Goal: Use online tool/utility: Utilize a website feature to perform a specific function

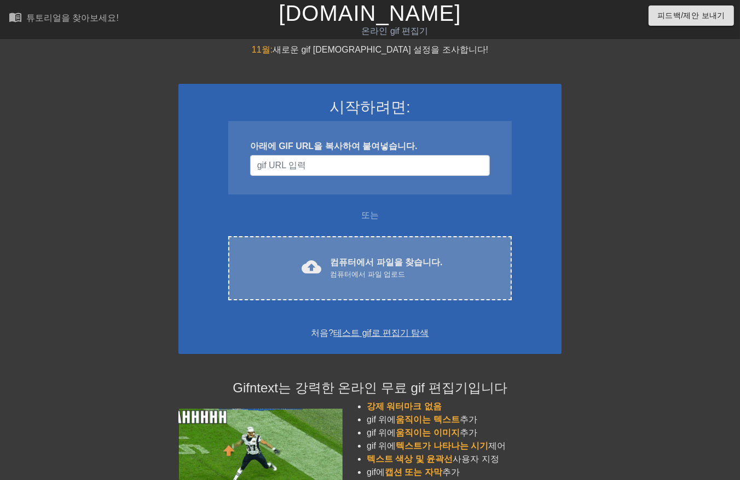
click at [381, 258] on font "컴퓨터에서 파일을 찾습니다." at bounding box center [386, 261] width 112 height 9
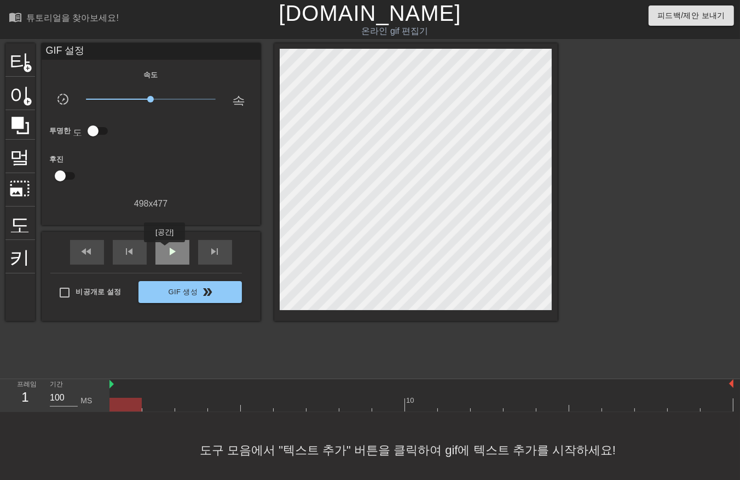
click at [165, 249] on div "play_arrow" at bounding box center [173, 252] width 34 height 25
drag, startPoint x: 165, startPoint y: 250, endPoint x: 167, endPoint y: 257, distance: 7.8
click at [166, 251] on span "일시 중지" at bounding box center [172, 251] width 13 height 13
click at [129, 409] on div at bounding box center [422, 405] width 624 height 14
click at [171, 248] on span "play_arrow" at bounding box center [172, 251] width 13 height 13
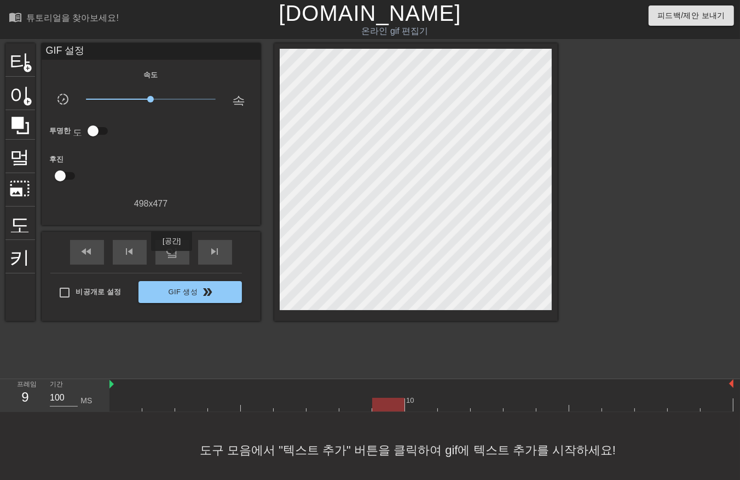
drag, startPoint x: 171, startPoint y: 258, endPoint x: 155, endPoint y: 341, distance: 84.3
click at [171, 259] on div "일시 중지" at bounding box center [173, 252] width 34 height 25
click at [128, 407] on div at bounding box center [422, 405] width 624 height 14
click at [162, 406] on div at bounding box center [422, 405] width 624 height 14
click at [192, 407] on div at bounding box center [422, 405] width 624 height 14
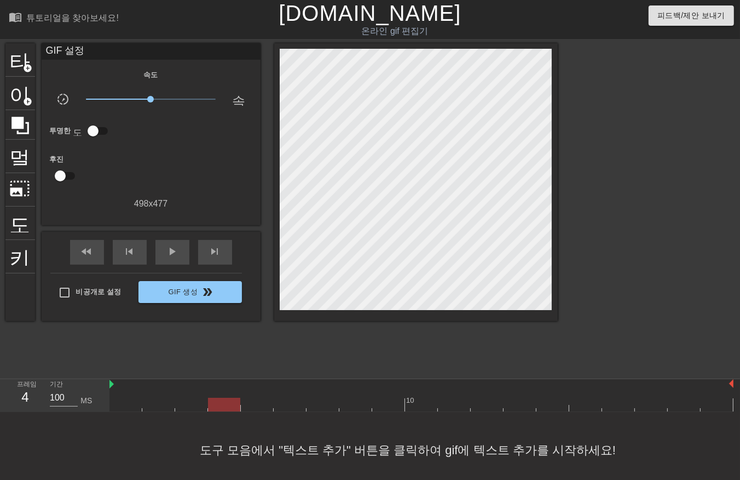
click at [223, 403] on div at bounding box center [422, 405] width 624 height 14
click at [256, 405] on div at bounding box center [422, 405] width 624 height 14
drag, startPoint x: 296, startPoint y: 403, endPoint x: 309, endPoint y: 409, distance: 14.5
click at [303, 409] on div at bounding box center [422, 405] width 624 height 14
drag, startPoint x: 321, startPoint y: 400, endPoint x: 329, endPoint y: 404, distance: 8.8
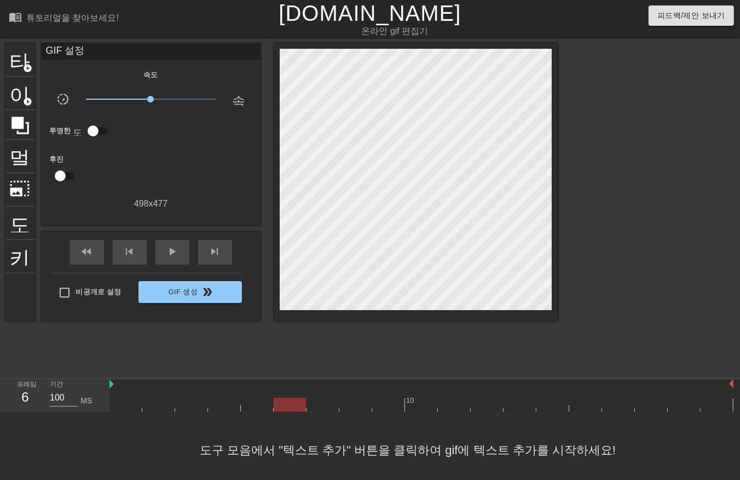
click at [329, 404] on div at bounding box center [422, 405] width 624 height 14
drag, startPoint x: 352, startPoint y: 402, endPoint x: 381, endPoint y: 407, distance: 29.5
click at [360, 404] on div at bounding box center [422, 405] width 624 height 14
drag, startPoint x: 384, startPoint y: 400, endPoint x: 390, endPoint y: 404, distance: 6.9
click at [389, 404] on div at bounding box center [422, 405] width 624 height 14
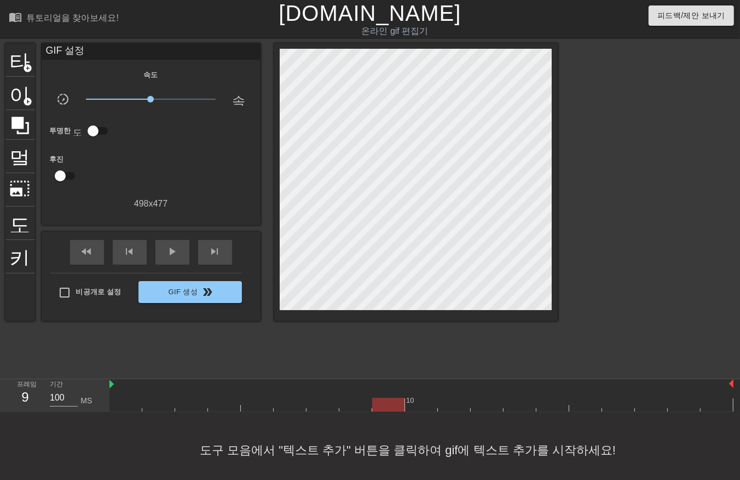
drag, startPoint x: 417, startPoint y: 402, endPoint x: 422, endPoint y: 405, distance: 5.6
click at [421, 405] on div at bounding box center [422, 405] width 624 height 14
click at [456, 409] on div at bounding box center [422, 405] width 624 height 14
click at [488, 406] on div at bounding box center [422, 405] width 624 height 14
drag, startPoint x: 518, startPoint y: 403, endPoint x: 532, endPoint y: 407, distance: 14.2
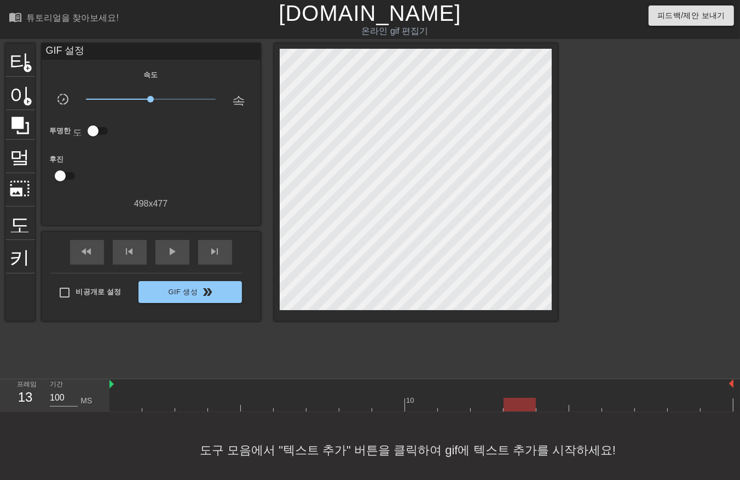
click at [523, 406] on div at bounding box center [422, 405] width 624 height 14
click at [555, 404] on div at bounding box center [422, 405] width 624 height 14
drag, startPoint x: 593, startPoint y: 405, endPoint x: 614, endPoint y: 406, distance: 21.4
click at [601, 409] on div at bounding box center [422, 405] width 624 height 14
drag, startPoint x: 617, startPoint y: 402, endPoint x: 636, endPoint y: 405, distance: 18.9
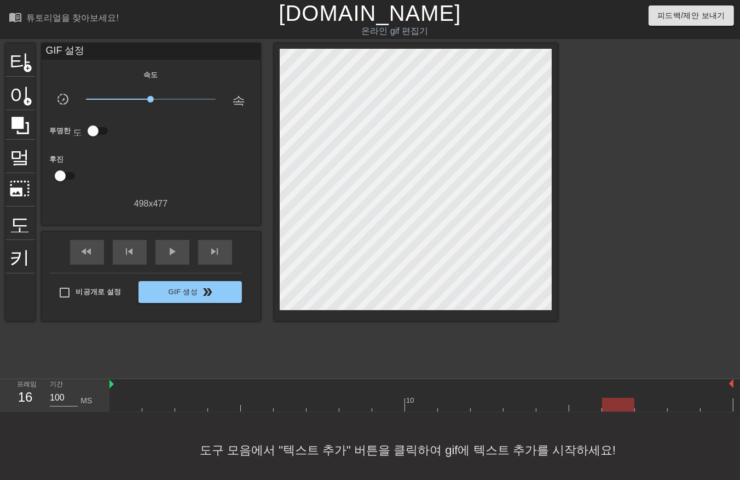
click at [623, 405] on div at bounding box center [422, 405] width 624 height 14
click at [657, 404] on div at bounding box center [422, 405] width 624 height 14
drag, startPoint x: 674, startPoint y: 401, endPoint x: 702, endPoint y: 405, distance: 28.8
click at [691, 405] on div at bounding box center [422, 405] width 624 height 14
click at [712, 402] on div at bounding box center [422, 405] width 624 height 14
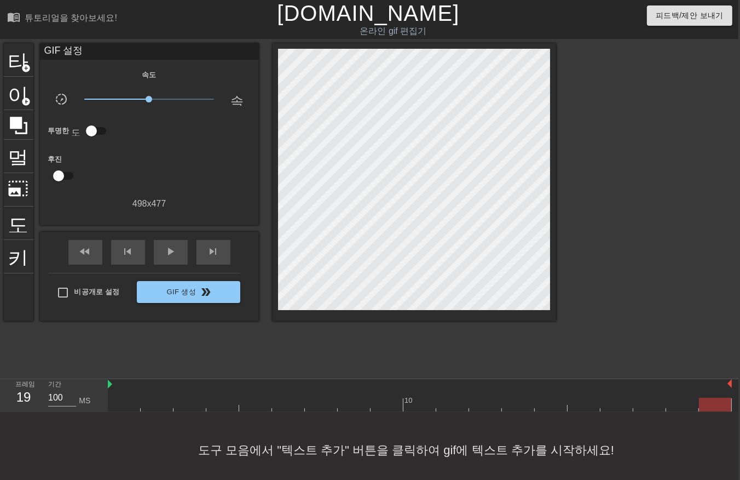
scroll to position [0, 9]
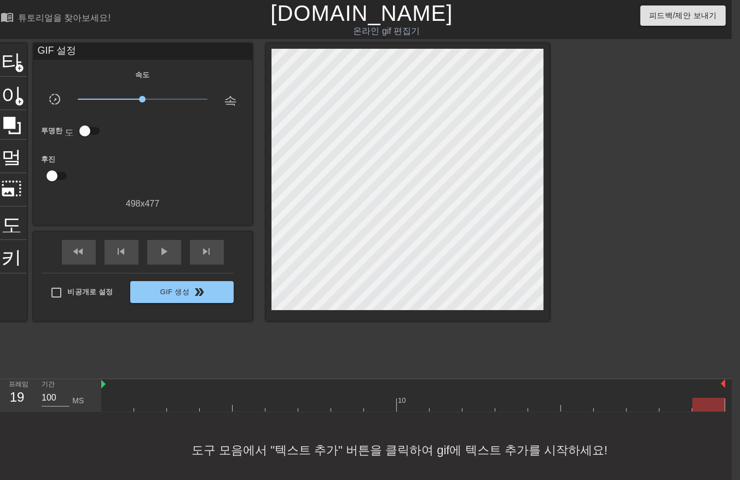
click at [269, 306] on div at bounding box center [408, 182] width 284 height 278
click at [268, 304] on div at bounding box center [408, 182] width 284 height 278
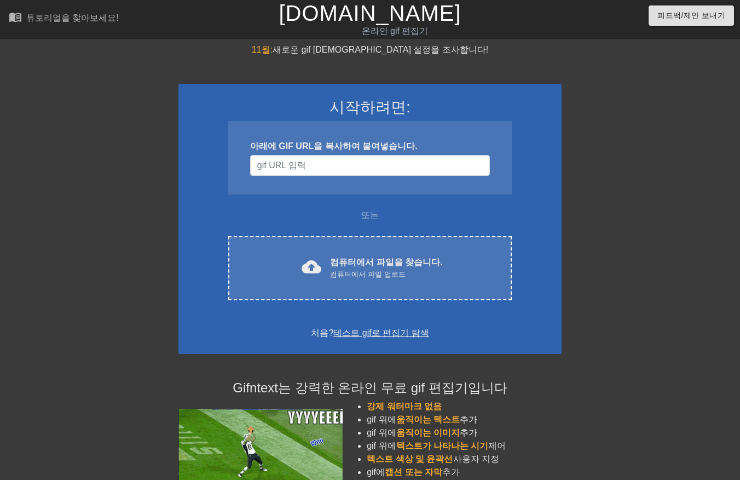
scroll to position [1, 8]
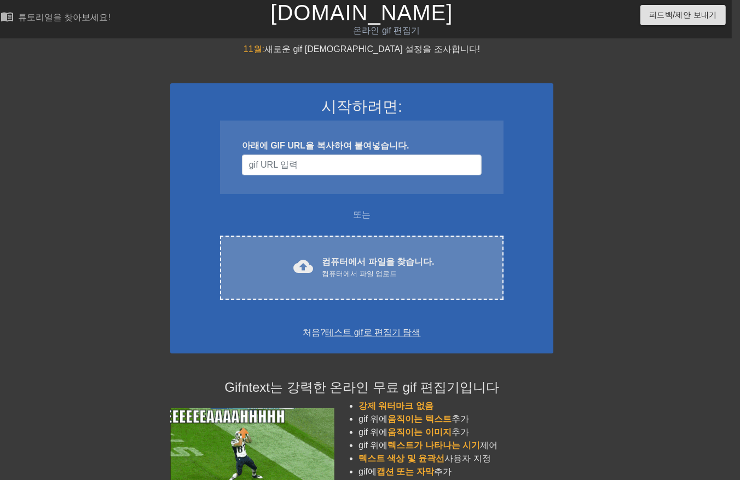
drag, startPoint x: 332, startPoint y: 258, endPoint x: 337, endPoint y: 251, distance: 9.1
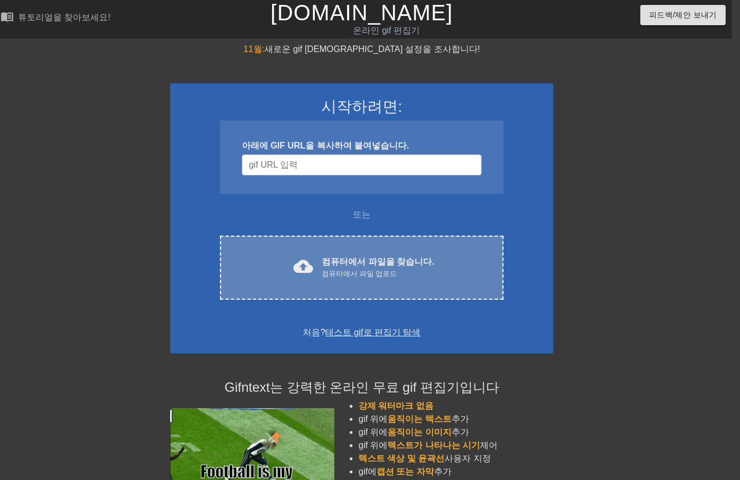
click at [337, 251] on div "cloud_upload 컴퓨터에서 파일을 찾습니다. 컴퓨터에서 파일 업로드 Choose files" at bounding box center [362, 267] width 284 height 64
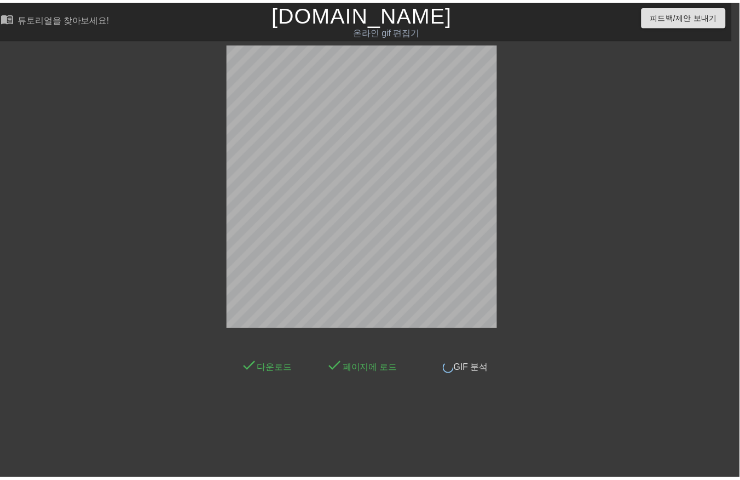
scroll to position [8, 8]
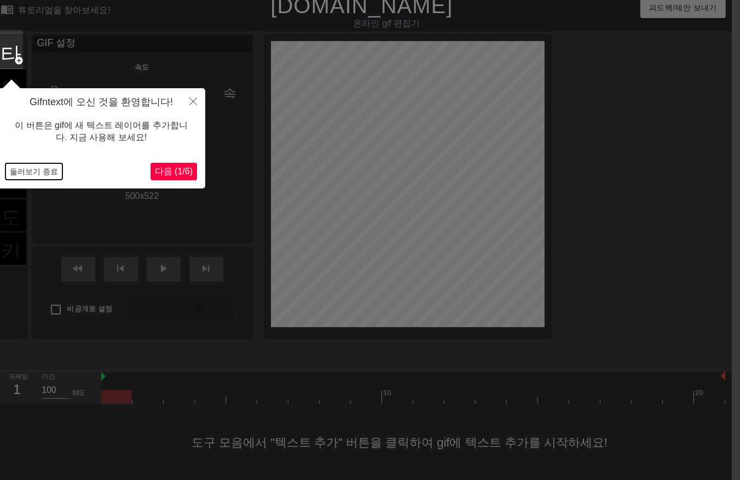
click at [28, 166] on button "둘러보기 종료" at bounding box center [33, 171] width 57 height 16
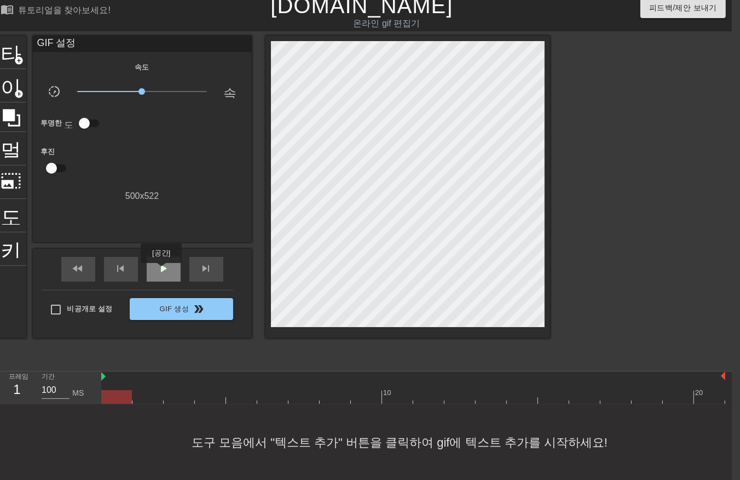
click at [161, 271] on span "play_arrow" at bounding box center [163, 268] width 13 height 13
drag, startPoint x: 170, startPoint y: 269, endPoint x: 168, endPoint y: 277, distance: 7.4
click at [169, 271] on div "일시 중지" at bounding box center [164, 269] width 34 height 25
drag, startPoint x: 164, startPoint y: 274, endPoint x: 162, endPoint y: 280, distance: 6.4
click at [164, 275] on div "play_arrow" at bounding box center [164, 269] width 34 height 25
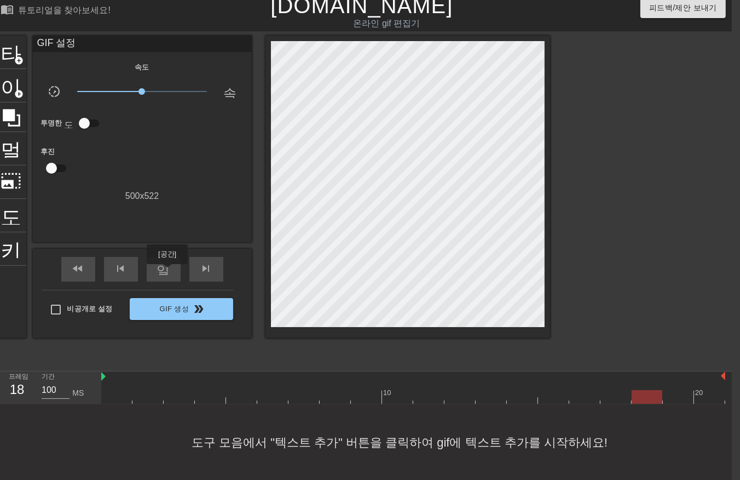
drag, startPoint x: 168, startPoint y: 272, endPoint x: 160, endPoint y: 292, distance: 21.9
click at [164, 278] on div "일시 중지" at bounding box center [164, 269] width 34 height 25
drag, startPoint x: 121, startPoint y: 395, endPoint x: 129, endPoint y: 399, distance: 8.6
click at [122, 396] on div at bounding box center [413, 397] width 624 height 14
drag, startPoint x: 143, startPoint y: 394, endPoint x: 182, endPoint y: 395, distance: 38.3
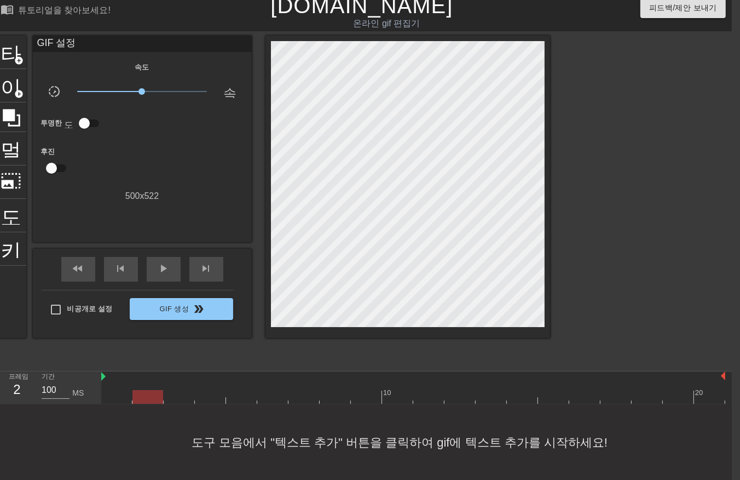
click at [146, 394] on div at bounding box center [413, 397] width 624 height 14
drag, startPoint x: 184, startPoint y: 398, endPoint x: 203, endPoint y: 393, distance: 19.8
click at [187, 398] on div at bounding box center [413, 397] width 624 height 14
drag, startPoint x: 204, startPoint y: 393, endPoint x: 239, endPoint y: 395, distance: 35.1
click at [206, 393] on div at bounding box center [413, 397] width 624 height 14
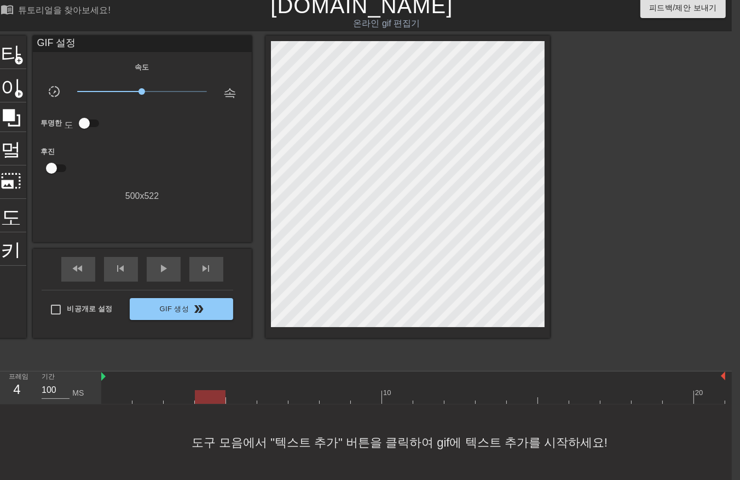
drag, startPoint x: 244, startPoint y: 393, endPoint x: 250, endPoint y: 393, distance: 6.0
click at [245, 393] on div at bounding box center [413, 397] width 624 height 14
drag, startPoint x: 263, startPoint y: 393, endPoint x: 303, endPoint y: 392, distance: 40.0
click at [266, 393] on div at bounding box center [413, 397] width 624 height 14
drag, startPoint x: 304, startPoint y: 392, endPoint x: 327, endPoint y: 393, distance: 23.1
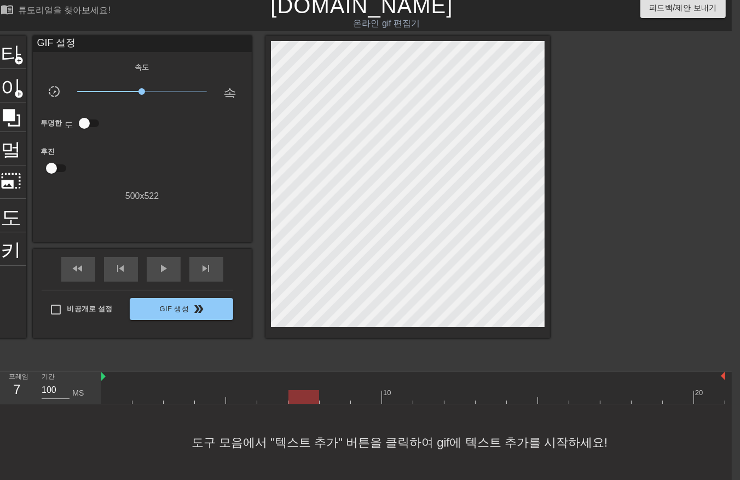
click at [304, 392] on div at bounding box center [413, 397] width 624 height 14
drag, startPoint x: 330, startPoint y: 393, endPoint x: 342, endPoint y: 393, distance: 12.1
click at [334, 394] on div at bounding box center [413, 397] width 624 height 14
drag, startPoint x: 366, startPoint y: 390, endPoint x: 372, endPoint y: 396, distance: 8.6
click at [366, 391] on div at bounding box center [413, 397] width 624 height 14
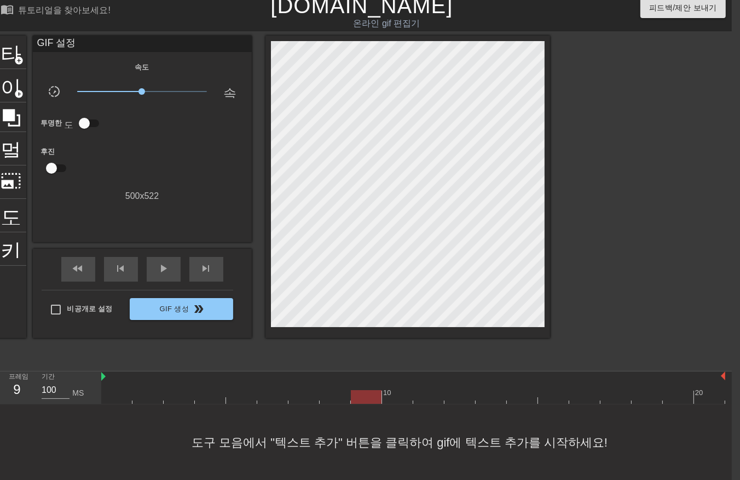
click at [395, 393] on div at bounding box center [413, 397] width 624 height 14
click at [425, 396] on div at bounding box center [413, 397] width 624 height 14
click at [453, 393] on div at bounding box center [413, 397] width 624 height 14
drag, startPoint x: 484, startPoint y: 392, endPoint x: 516, endPoint y: 392, distance: 32.3
click at [485, 391] on div at bounding box center [413, 397] width 624 height 14
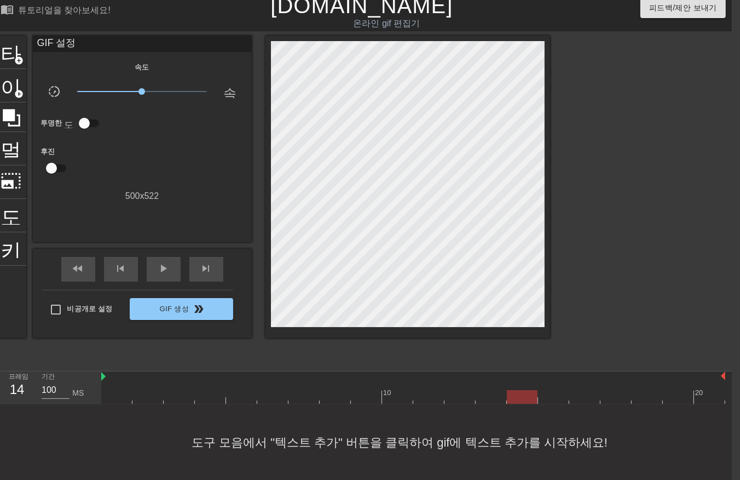
drag, startPoint x: 518, startPoint y: 392, endPoint x: 560, endPoint y: 398, distance: 42.0
click at [521, 394] on div at bounding box center [413, 397] width 624 height 14
click at [557, 397] on div at bounding box center [413, 397] width 624 height 14
drag, startPoint x: 579, startPoint y: 392, endPoint x: 586, endPoint y: 392, distance: 7.1
click at [582, 393] on div at bounding box center [413, 397] width 624 height 14
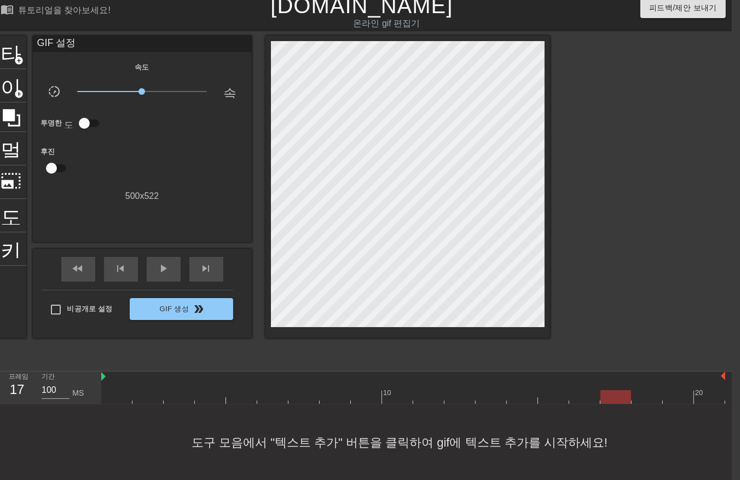
click at [613, 392] on div at bounding box center [413, 397] width 624 height 14
drag, startPoint x: 644, startPoint y: 393, endPoint x: 653, endPoint y: 392, distance: 9.4
click at [645, 393] on div at bounding box center [413, 397] width 624 height 14
drag, startPoint x: 680, startPoint y: 392, endPoint x: 697, endPoint y: 401, distance: 18.6
click at [680, 393] on div at bounding box center [413, 397] width 624 height 14
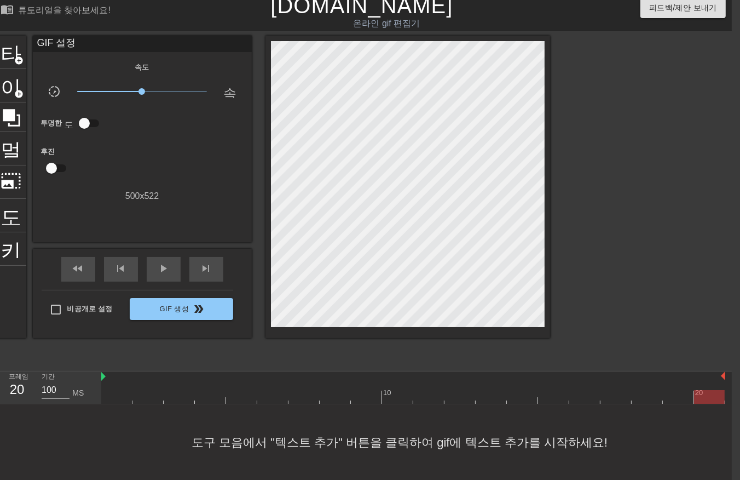
click at [703, 394] on div at bounding box center [413, 397] width 624 height 14
drag, startPoint x: 486, startPoint y: 479, endPoint x: 589, endPoint y: 479, distance: 102.4
click at [589, 479] on div "도구 모음에서 "텍스트 추가" 버튼을 클릭하여 gif에 텍스트 추가를 시작하세요!" at bounding box center [362, 442] width 740 height 76
